Goal: Use online tool/utility: Use online tool/utility

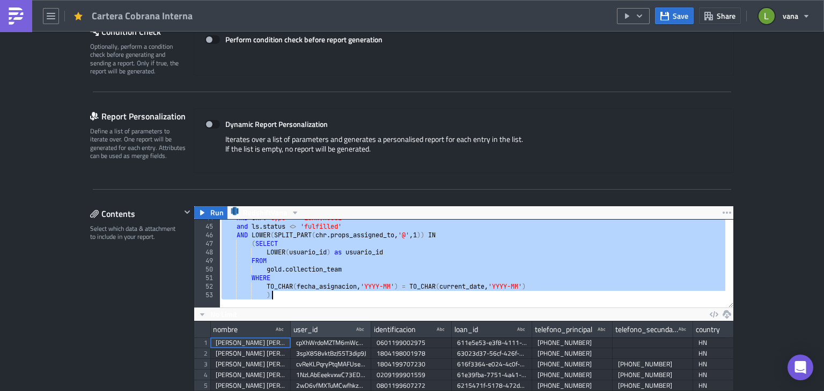
scroll to position [375, 0]
drag, startPoint x: 217, startPoint y: 222, endPoint x: 367, endPoint y: 294, distance: 166.5
click at [367, 294] on div "AND chr . "type" = 'LOAN|HOUSE' and ls . status <> 'fulfilled' AND LOWER ( SPLI…" at bounding box center [725, 262] width 1012 height 97
type textarea "TO_CHAR(fecha_asignacion, 'YYYY-MM') = TO_CHAR(current_date, 'YYYY-MM') )"
click at [6, 11] on link at bounding box center [16, 16] width 32 height 32
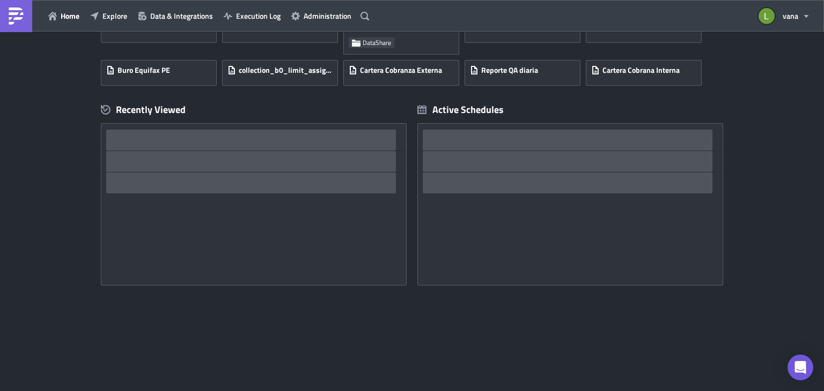
scroll to position [107, 0]
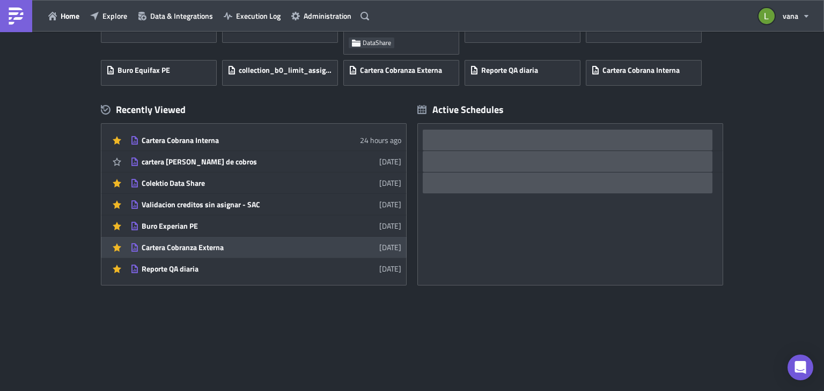
click at [241, 246] on div "Cartera Cobranza Externa" at bounding box center [236, 248] width 188 height 10
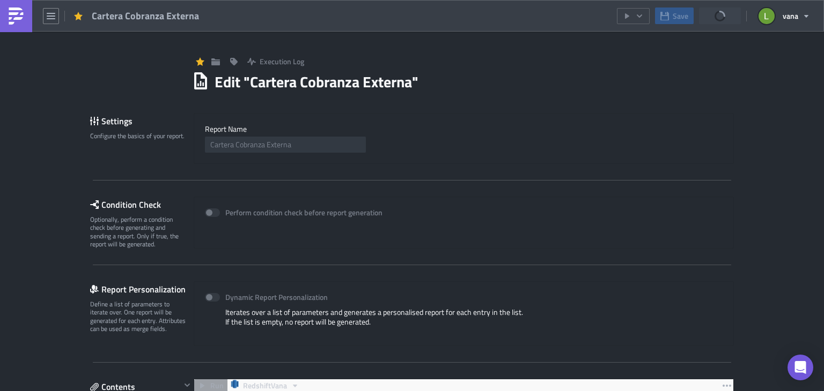
click at [13, 13] on img at bounding box center [16, 16] width 17 height 17
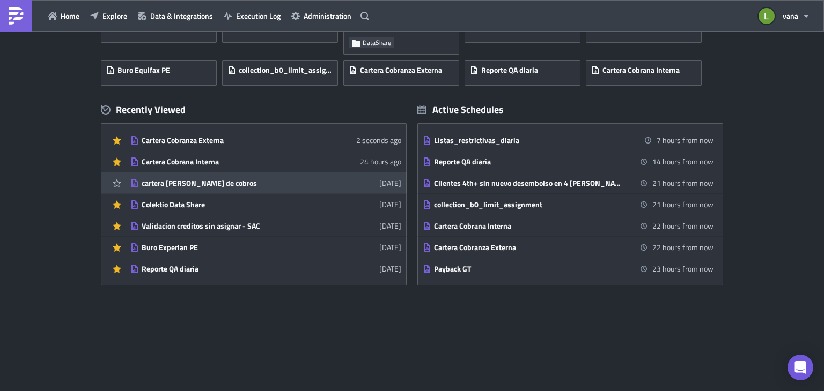
click at [236, 187] on div "cartera [PERSON_NAME] de cobros" at bounding box center [236, 184] width 188 height 10
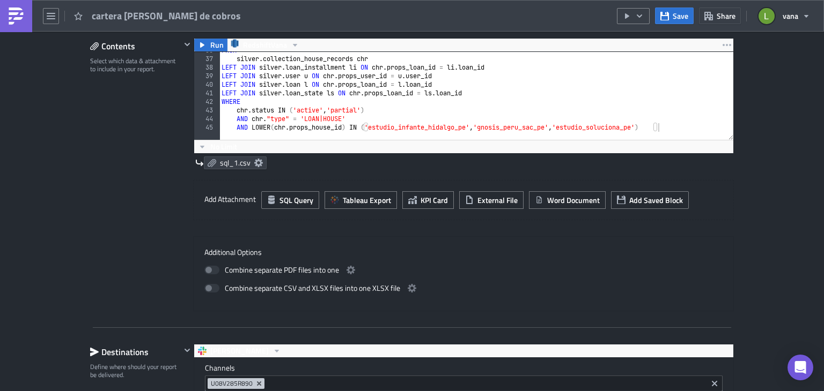
scroll to position [340, 0]
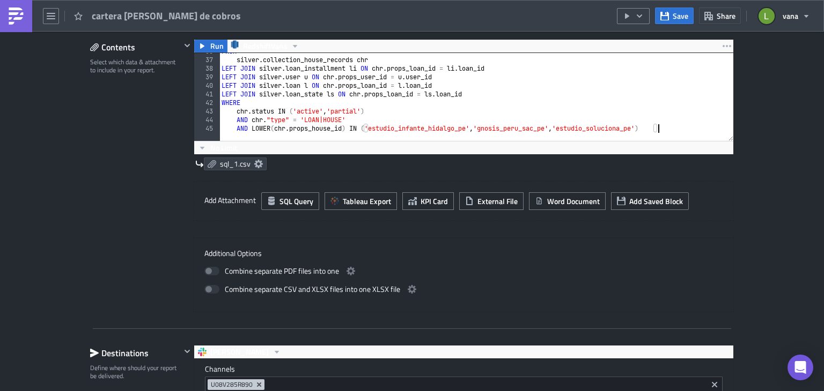
drag, startPoint x: 673, startPoint y: 128, endPoint x: 540, endPoint y: 129, distance: 133.5
click at [540, 129] on div "AND LOWER(chr.props_house_id) IN ('estudio_infante_hidalgo_pe', 'gnosis_peru_sa…" at bounding box center [463, 97] width 539 height 88
click at [354, 84] on div "FROM silver . collection_house_records chr LEFT JOIN silver . loan_installment …" at bounding box center [725, 95] width 1012 height 97
click at [447, 91] on div "FROM silver . collection_house_records chr LEFT JOIN silver . loan_installment …" at bounding box center [725, 95] width 1012 height 97
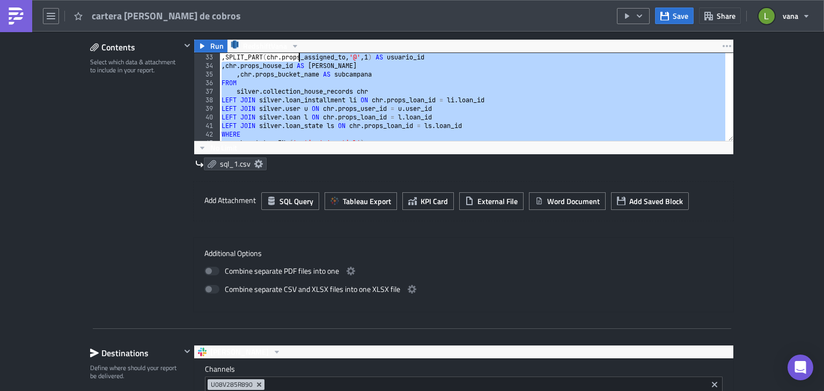
scroll to position [0, 0]
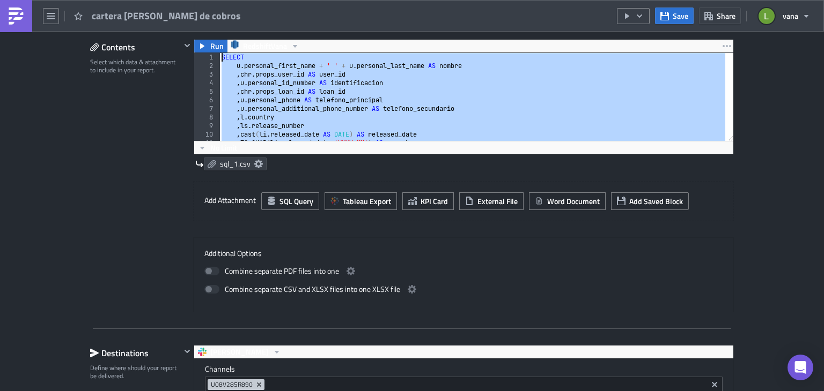
drag, startPoint x: 659, startPoint y: 127, endPoint x: 196, endPoint y: 14, distance: 476.3
click at [196, 14] on div "cartera [PERSON_NAME] de cobros Save Share vana Execution Log Edit " cartera [P…" at bounding box center [412, 196] width 824 height 393
type textarea "SELECT u.personal_first_name + ' ' + u.personal_last_name AS nombre"
click at [196, 14] on div "cartera [PERSON_NAME] de cobros Save Share vana" at bounding box center [412, 16] width 824 height 32
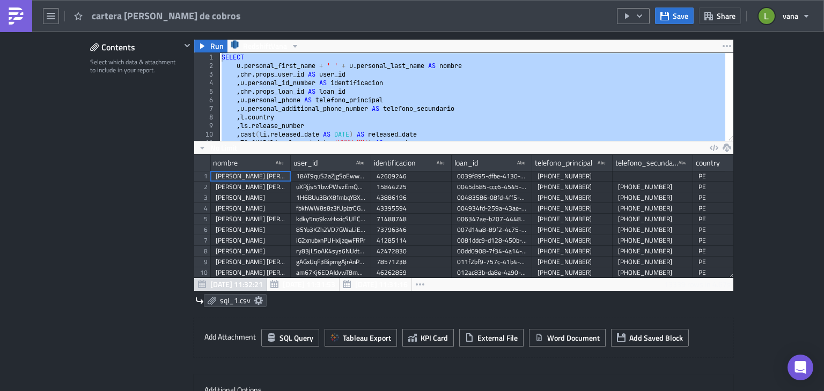
scroll to position [123, 539]
